Goal: Find specific page/section: Find specific page/section

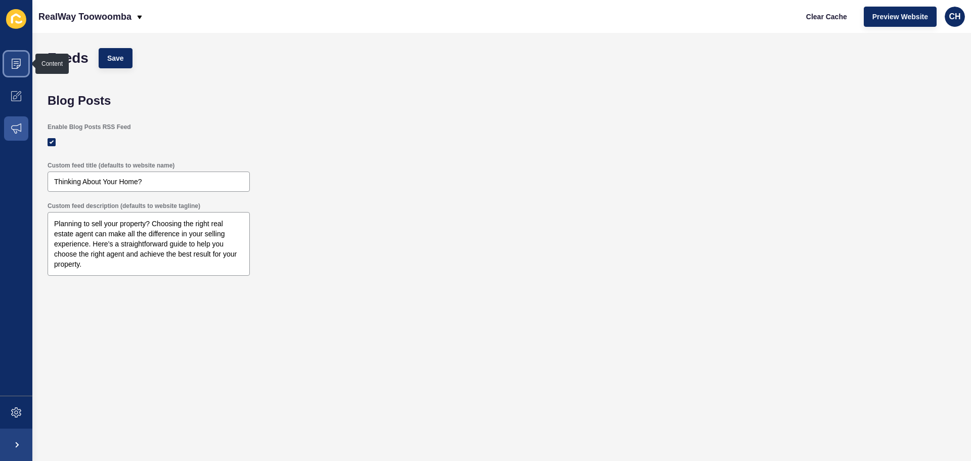
click at [11, 61] on icon at bounding box center [16, 64] width 10 height 10
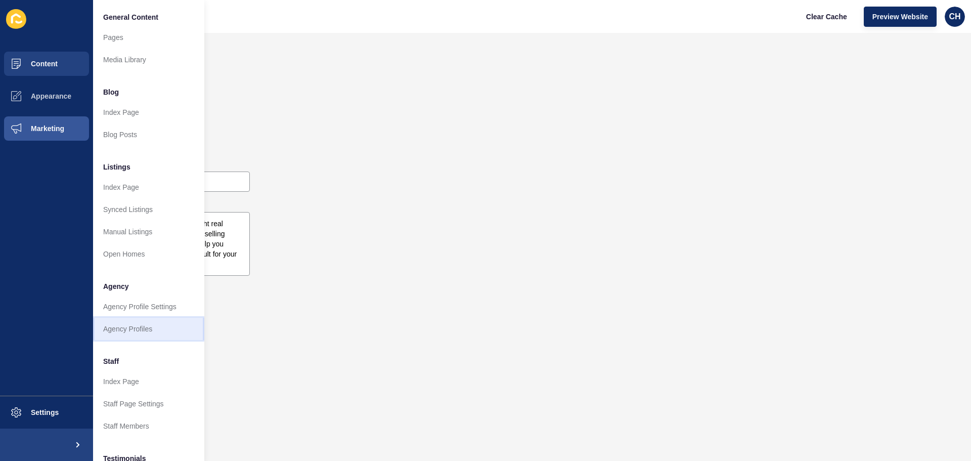
click at [147, 333] on link "Agency Profiles" at bounding box center [148, 329] width 111 height 22
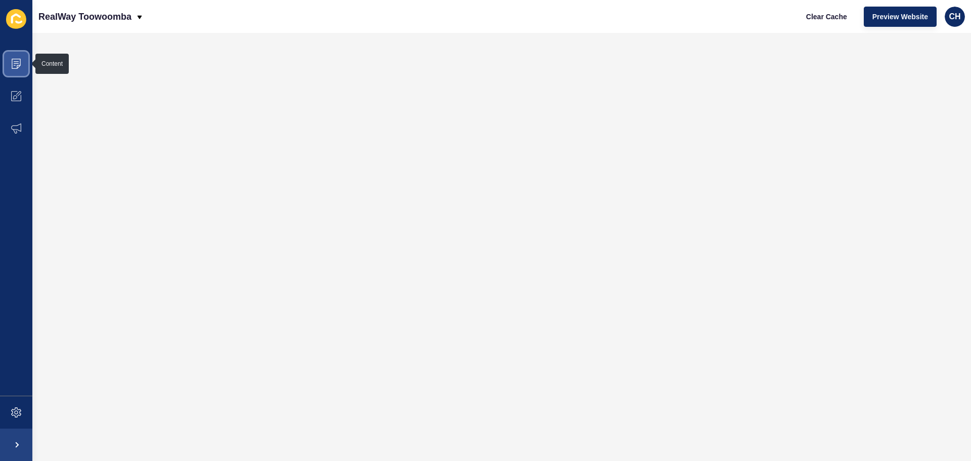
click at [8, 57] on span at bounding box center [16, 64] width 32 height 32
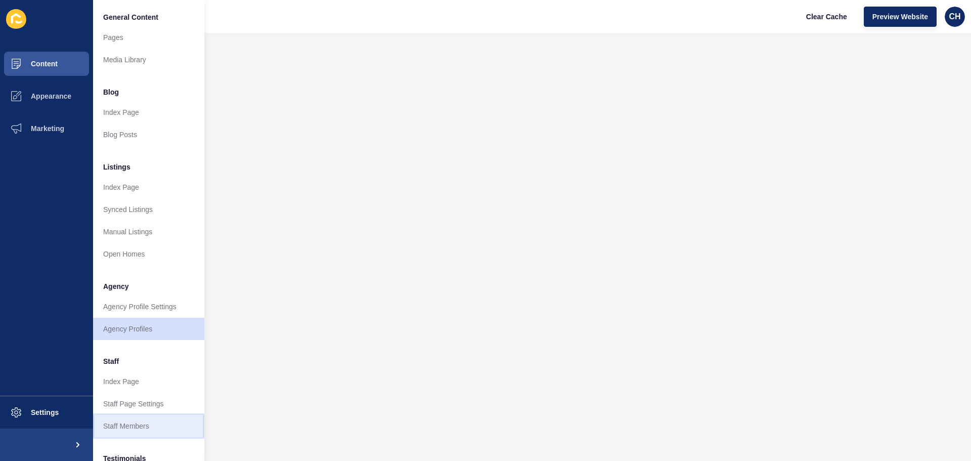
click at [141, 422] on link "Staff Members" at bounding box center [148, 426] width 111 height 22
